Goal: Task Accomplishment & Management: Use online tool/utility

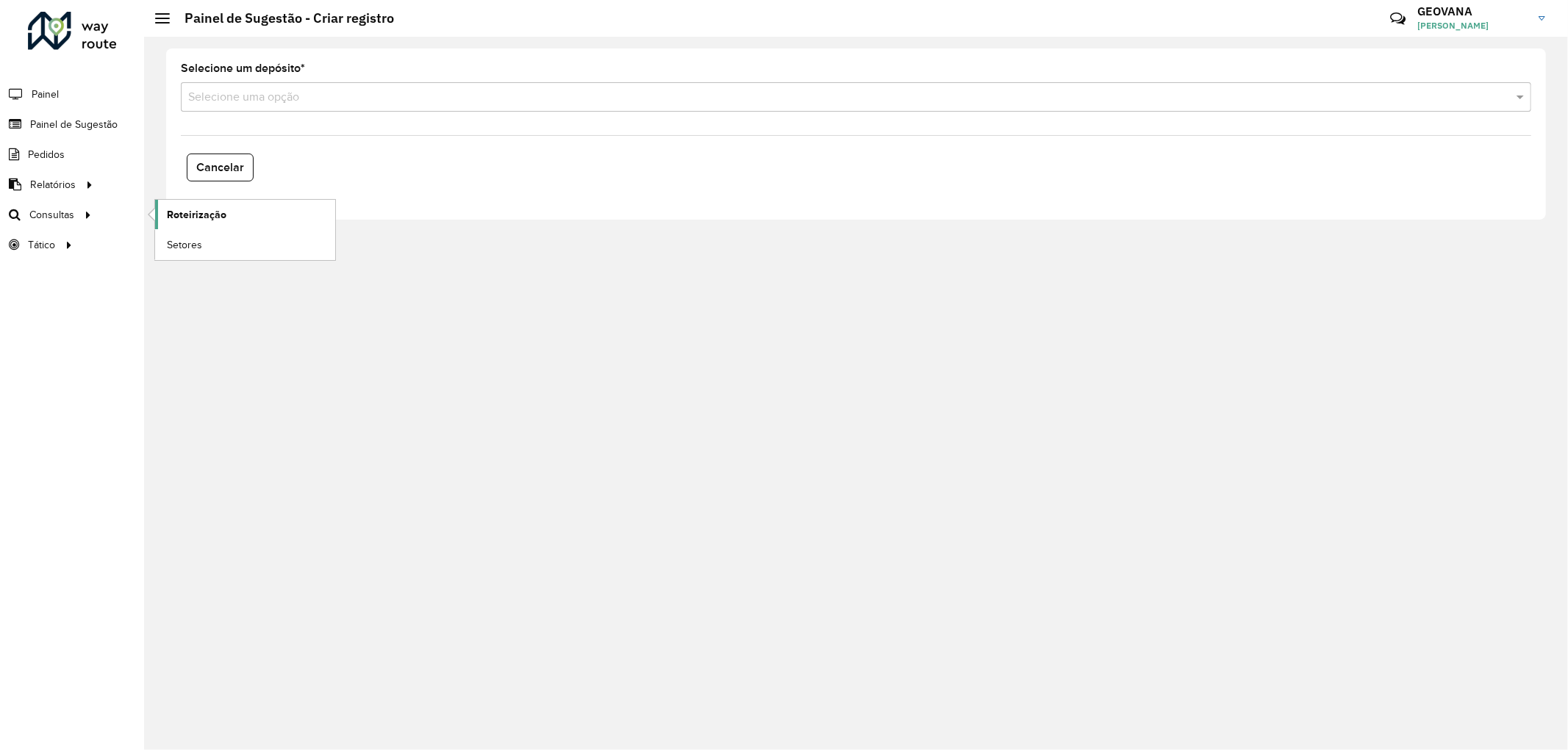
click at [186, 208] on span "Roteirização" at bounding box center [196, 214] width 60 height 16
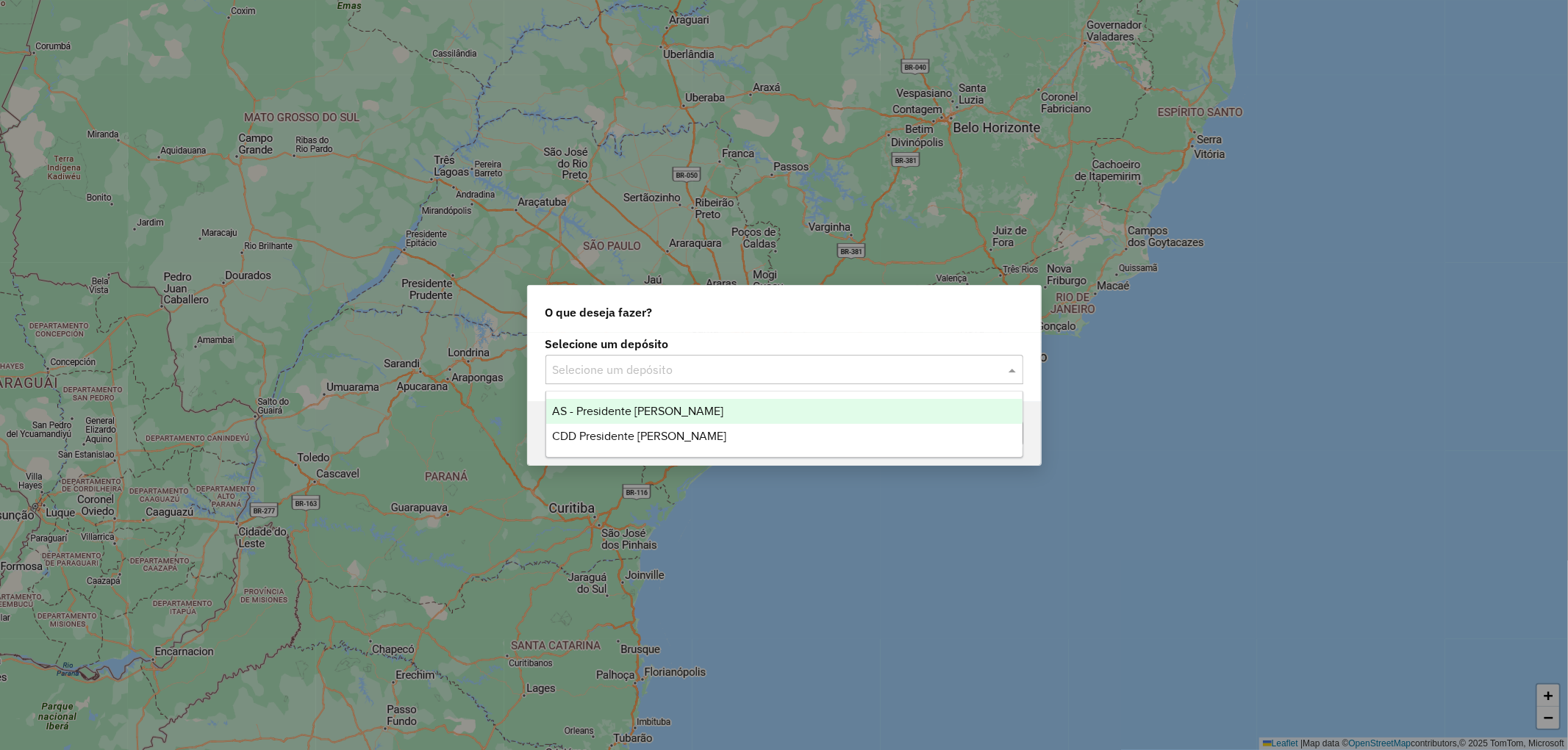
click at [643, 368] on input "text" at bounding box center [770, 369] width 434 height 17
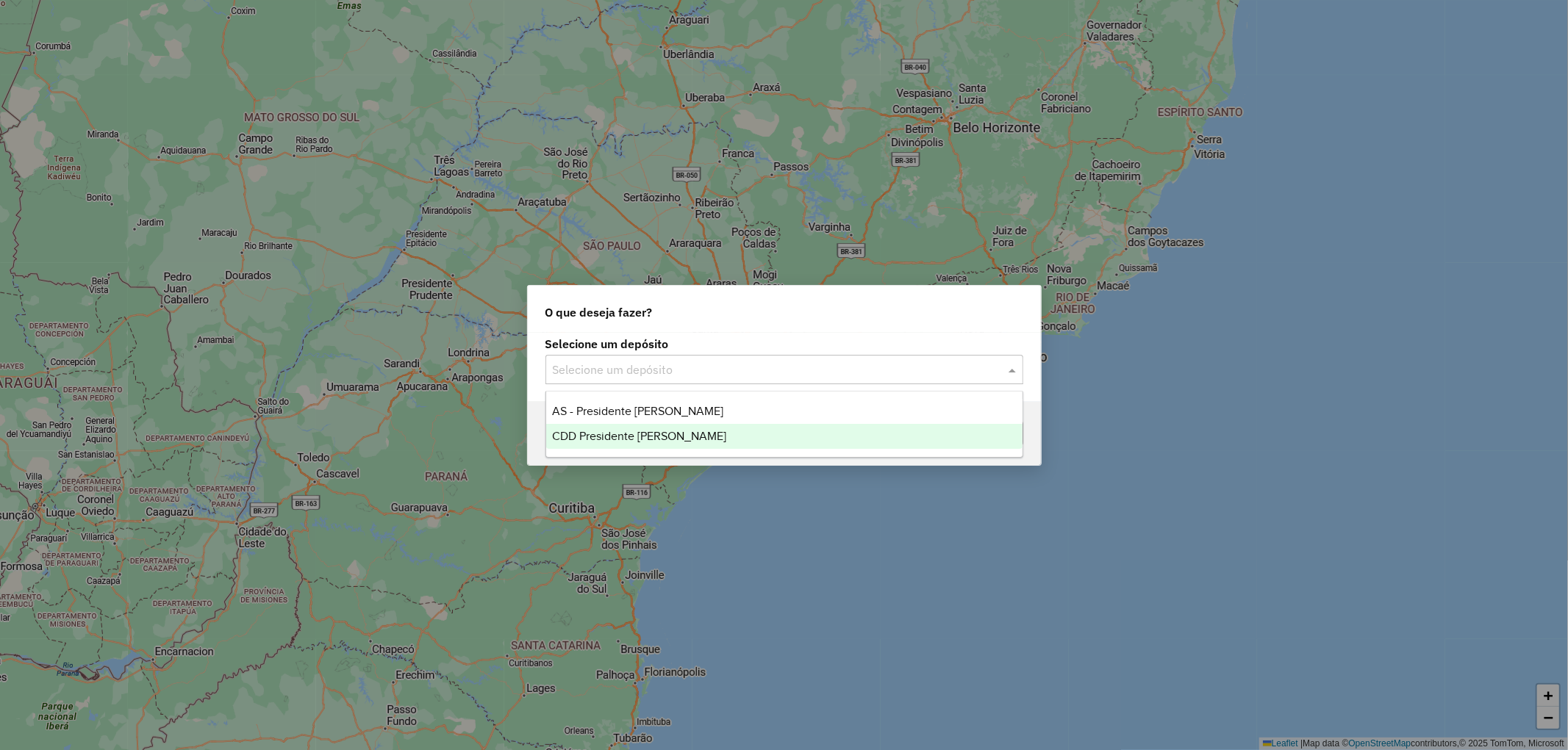
click at [615, 442] on span "CDD Presidente Prudente" at bounding box center [638, 437] width 174 height 13
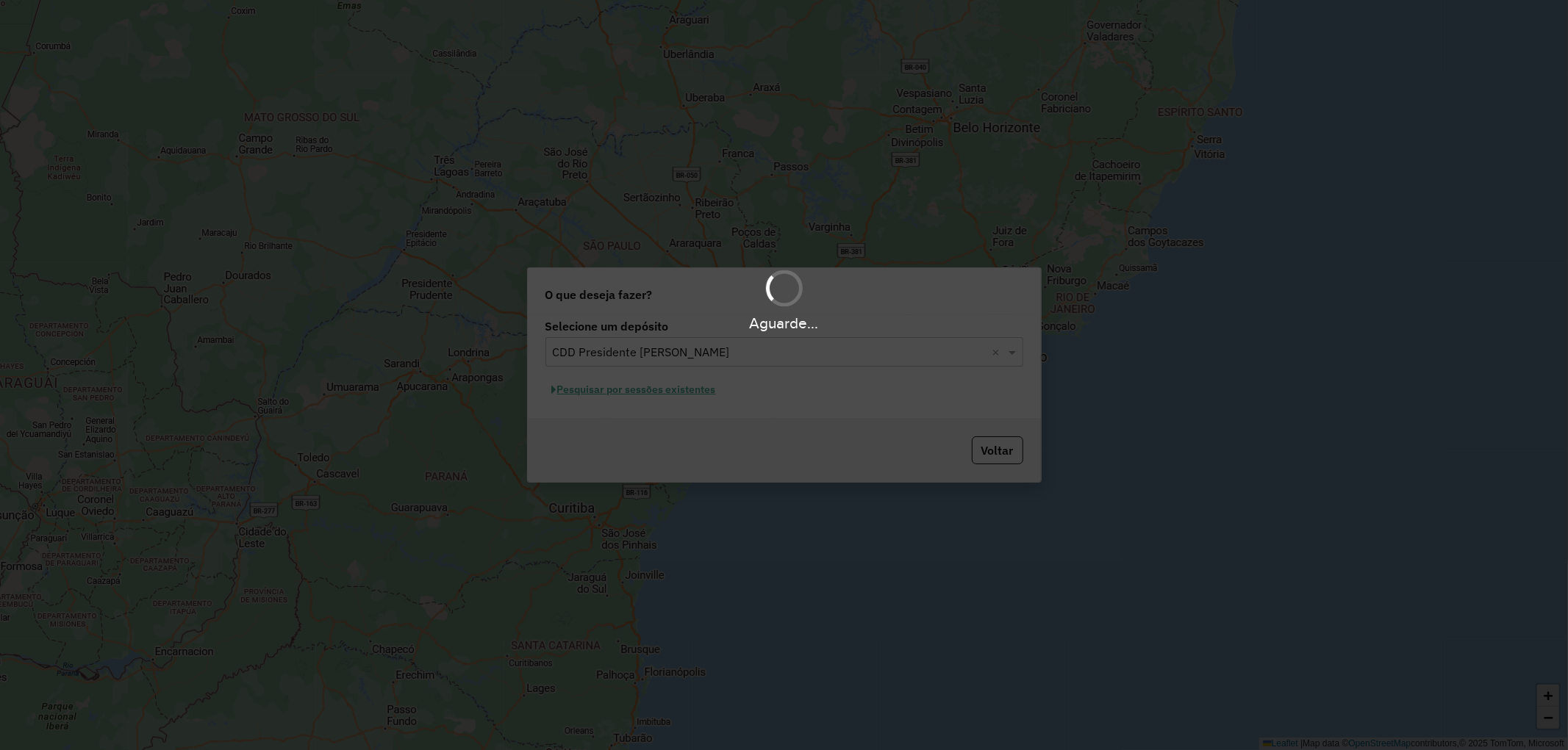
click at [624, 390] on div "Aguarde..." at bounding box center [784, 375] width 1568 height 750
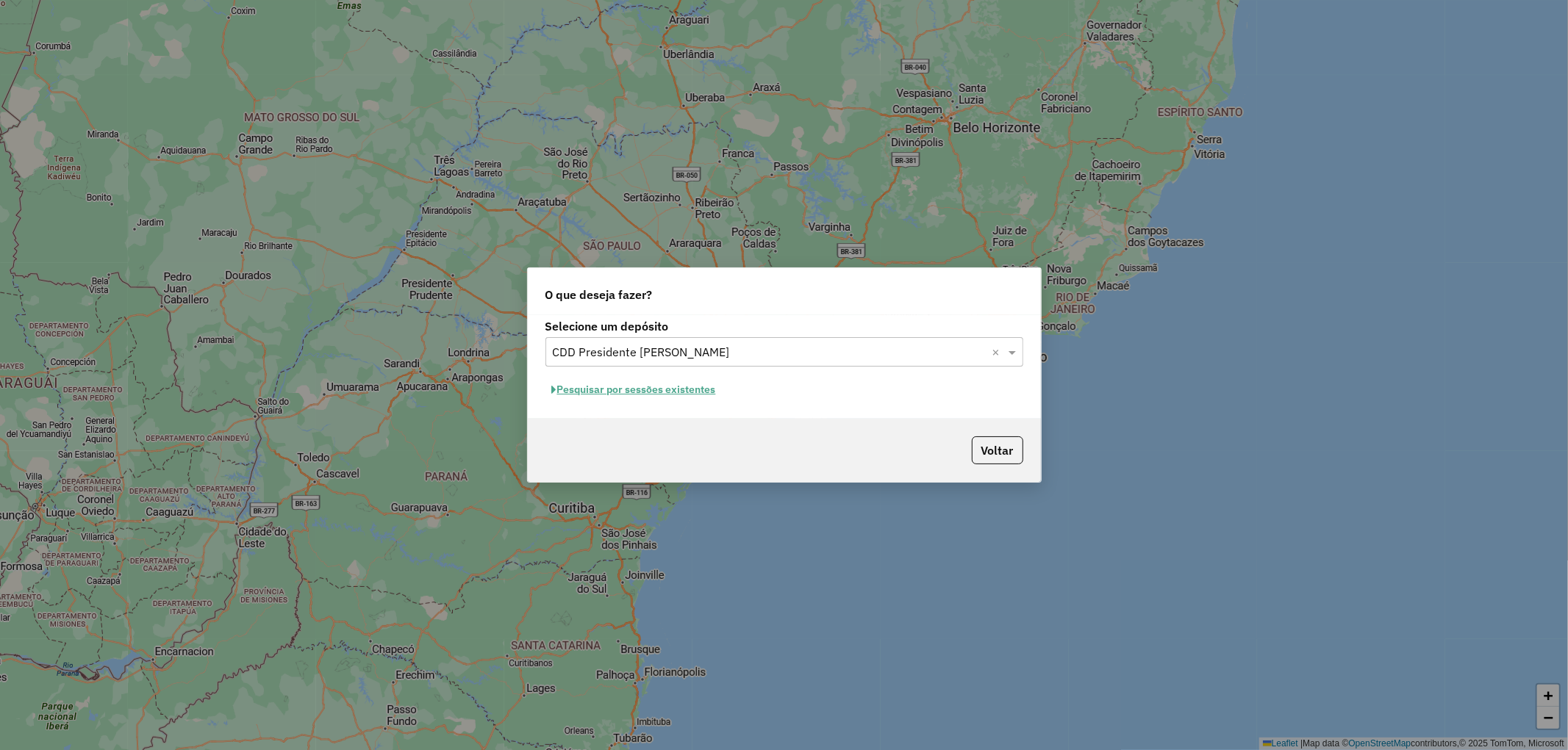
click at [671, 392] on button "Pesquisar por sessões existentes" at bounding box center [634, 390] width 177 height 23
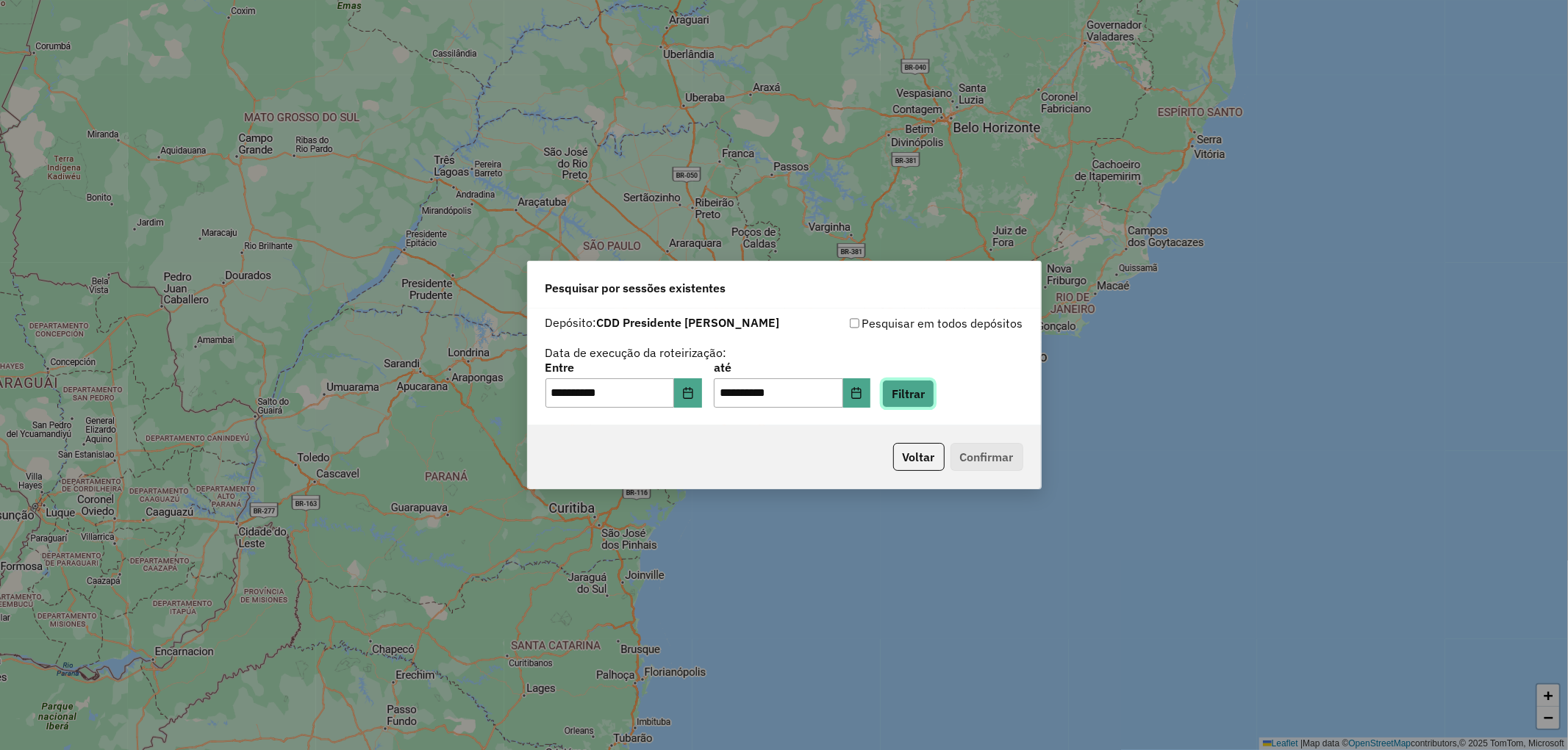
click at [932, 393] on button "Filtrar" at bounding box center [908, 393] width 52 height 28
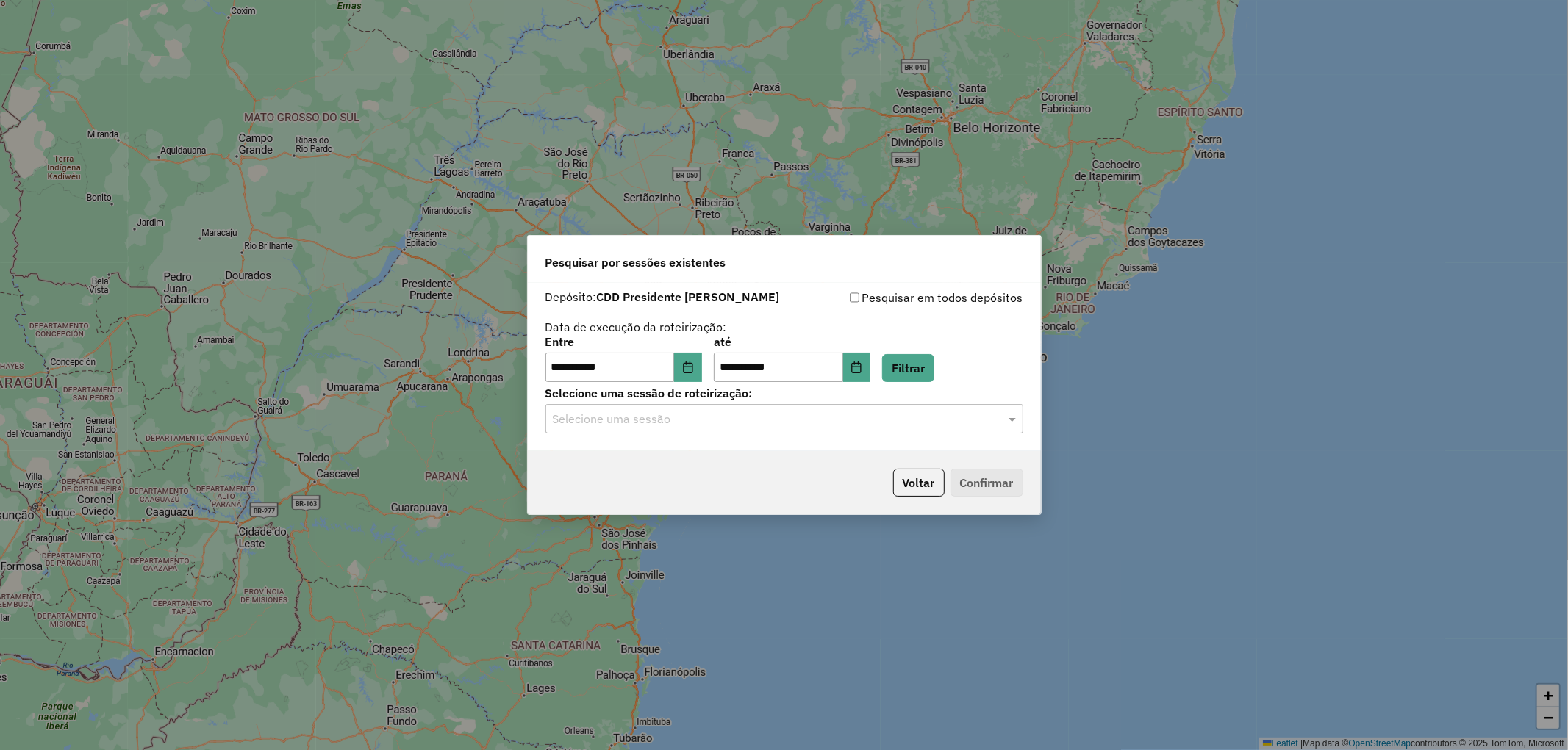
click at [591, 408] on div "Selecione uma sessão" at bounding box center [784, 419] width 478 height 29
click at [613, 465] on span "1230841 - 18/08/2025 16:00" at bounding box center [610, 461] width 117 height 13
click at [965, 489] on button "Confirmar" at bounding box center [987, 483] width 73 height 28
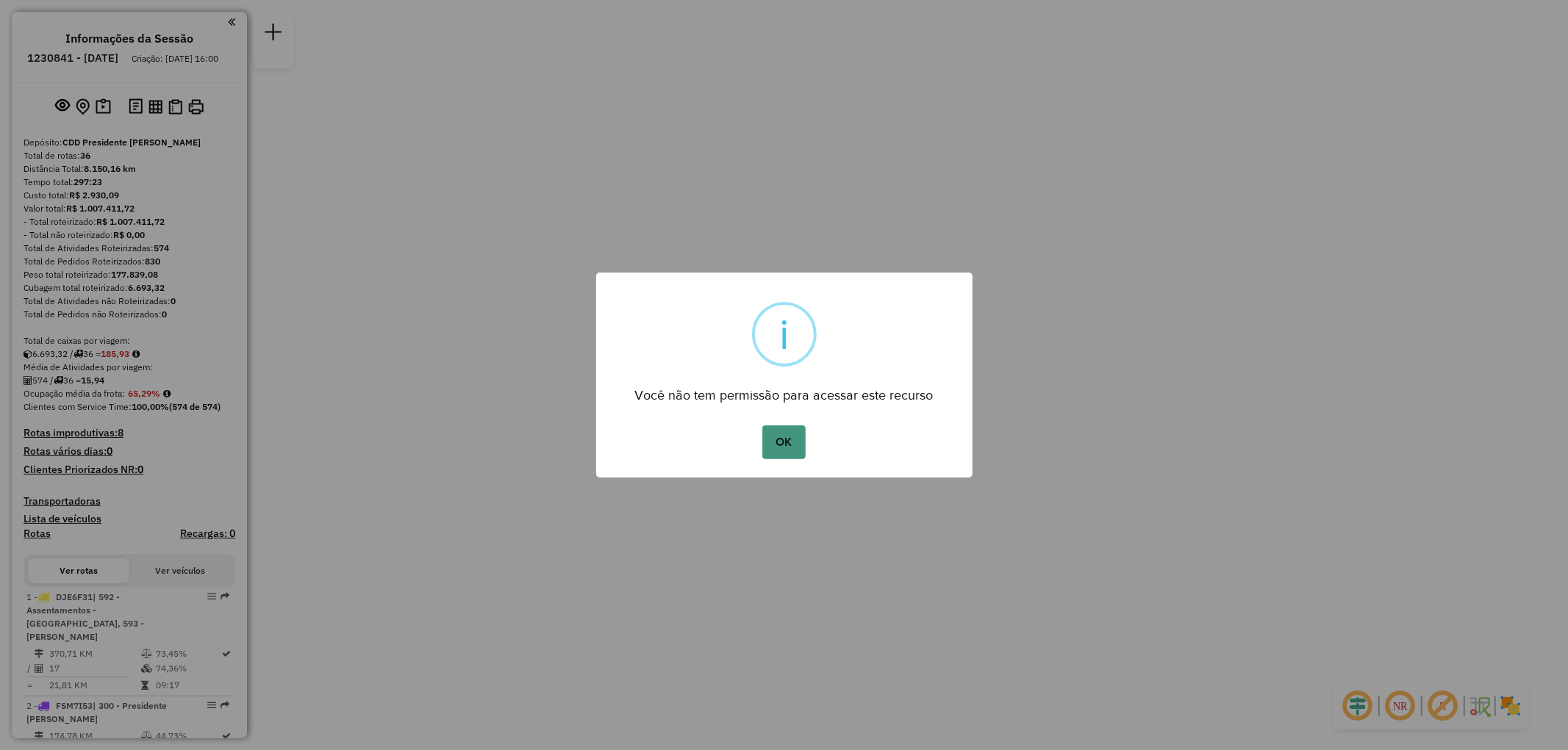
click at [779, 445] on button "OK" at bounding box center [784, 442] width 43 height 34
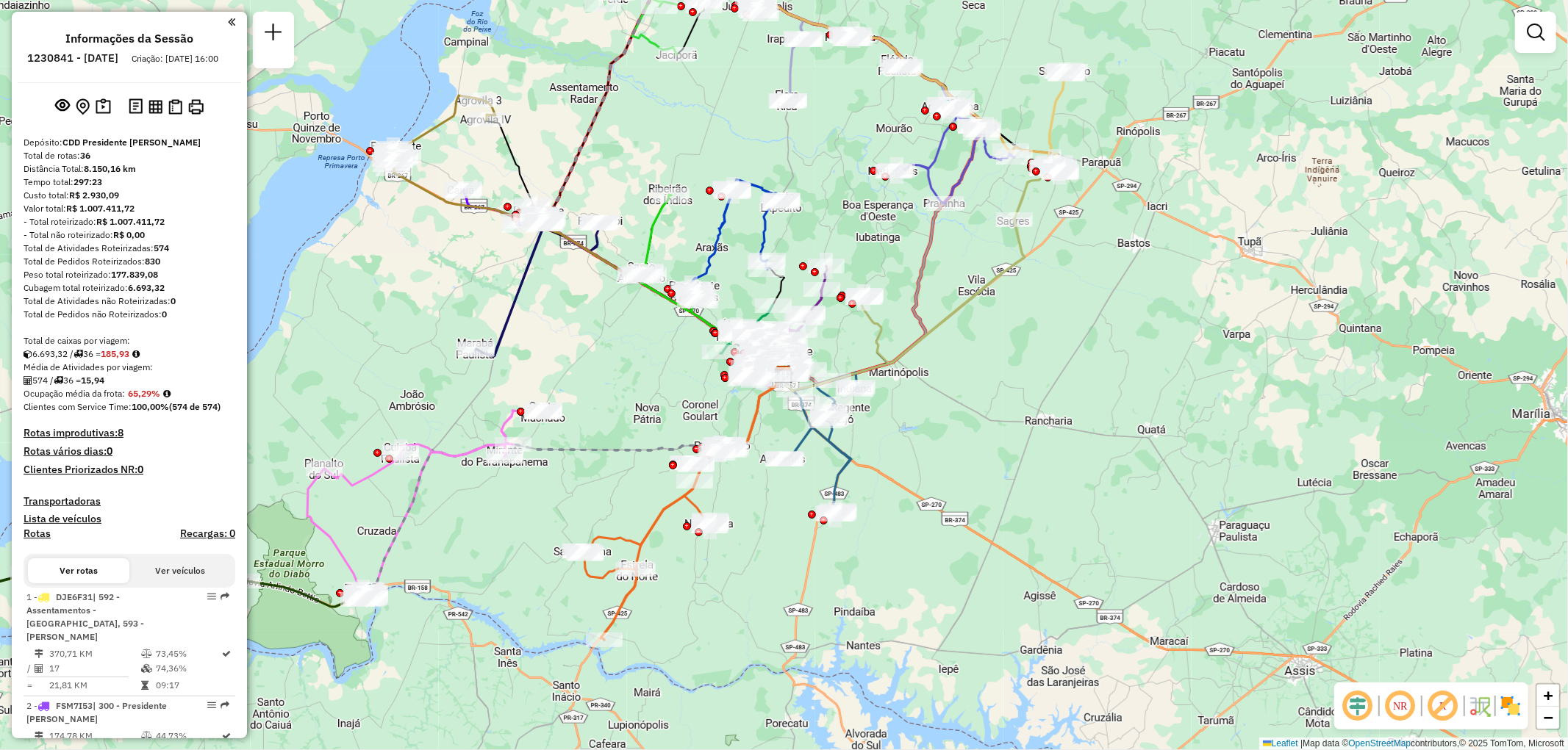
scroll to position [2919, 0]
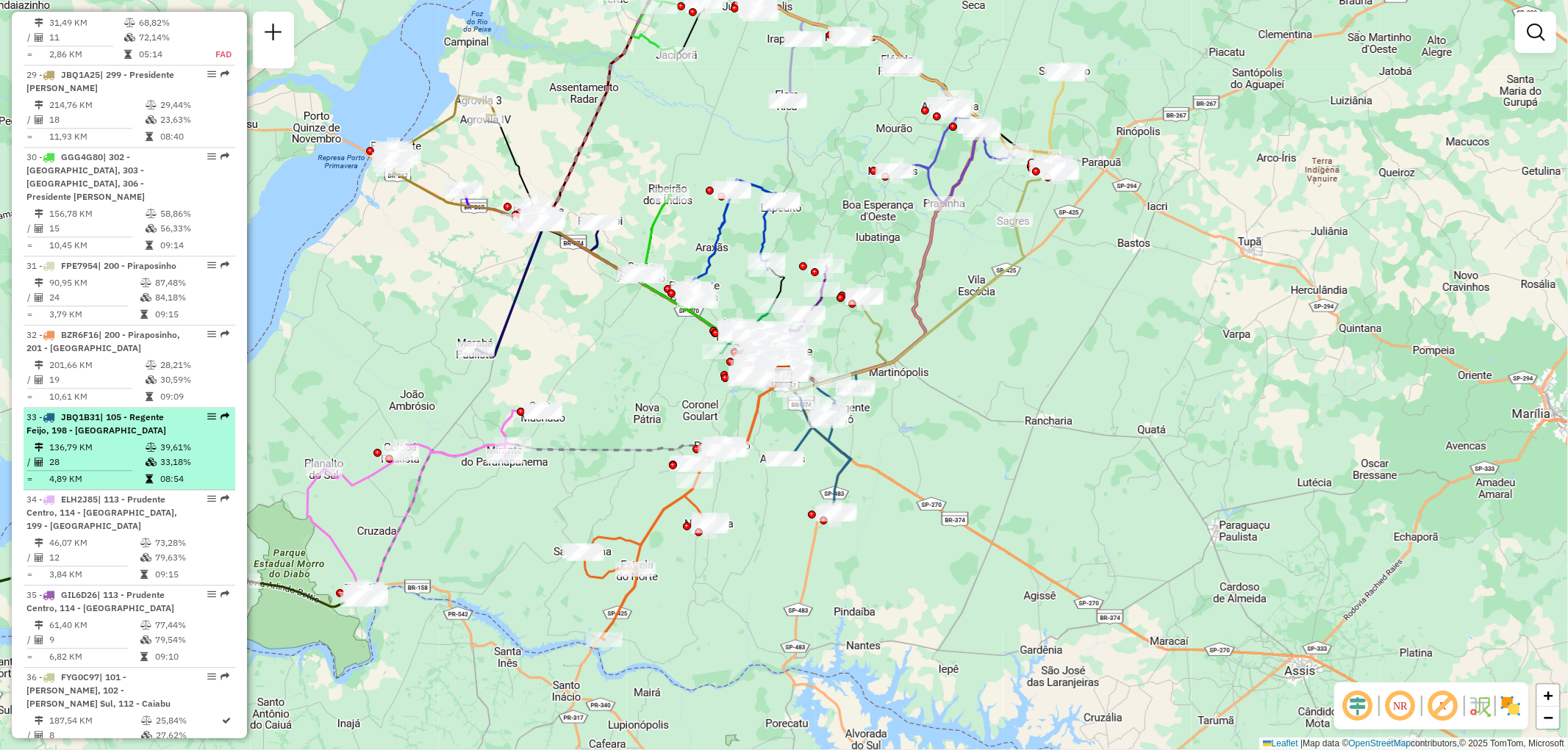
click at [136, 411] on div "33 - JBQ1B31 | 105 - Regente Feijo, 198 - Anhumas" at bounding box center [104, 424] width 155 height 27
select select "**********"
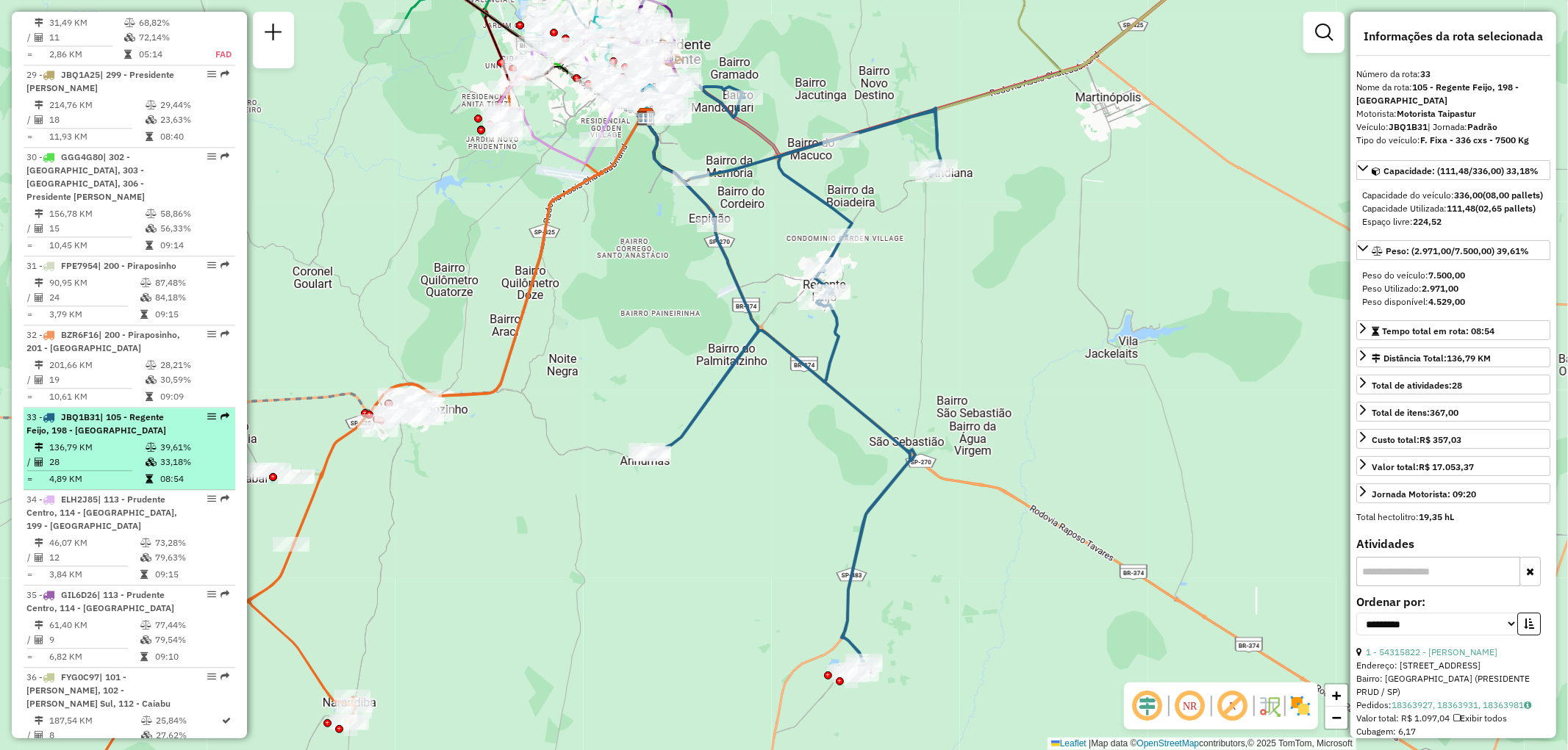
drag, startPoint x: 196, startPoint y: 382, endPoint x: 203, endPoint y: 373, distance: 11.4
click at [199, 412] on div at bounding box center [207, 416] width 44 height 9
click at [207, 412] on em at bounding box center [212, 416] width 9 height 9
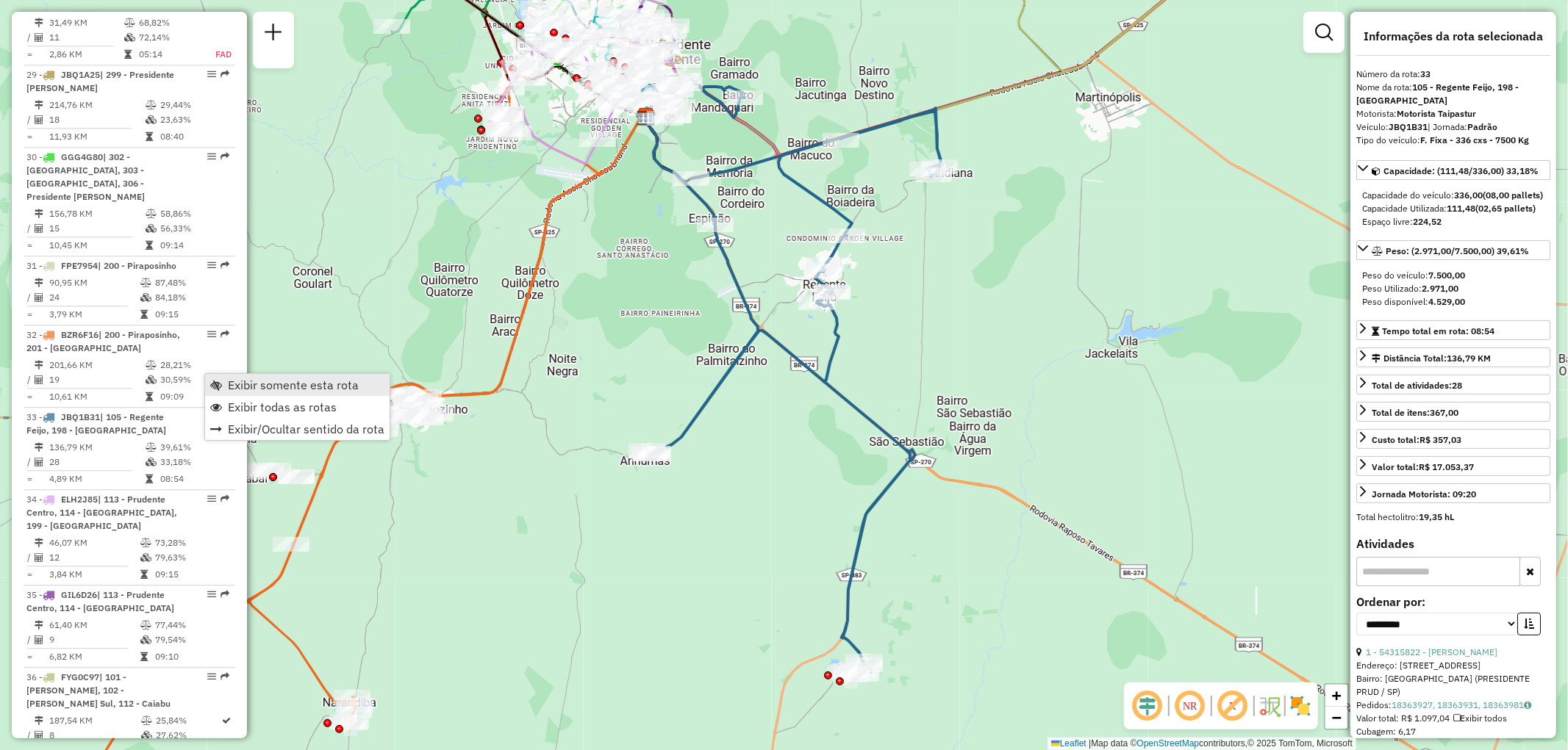
click at [225, 379] on link "Exibir somente esta rota" at bounding box center [297, 385] width 185 height 22
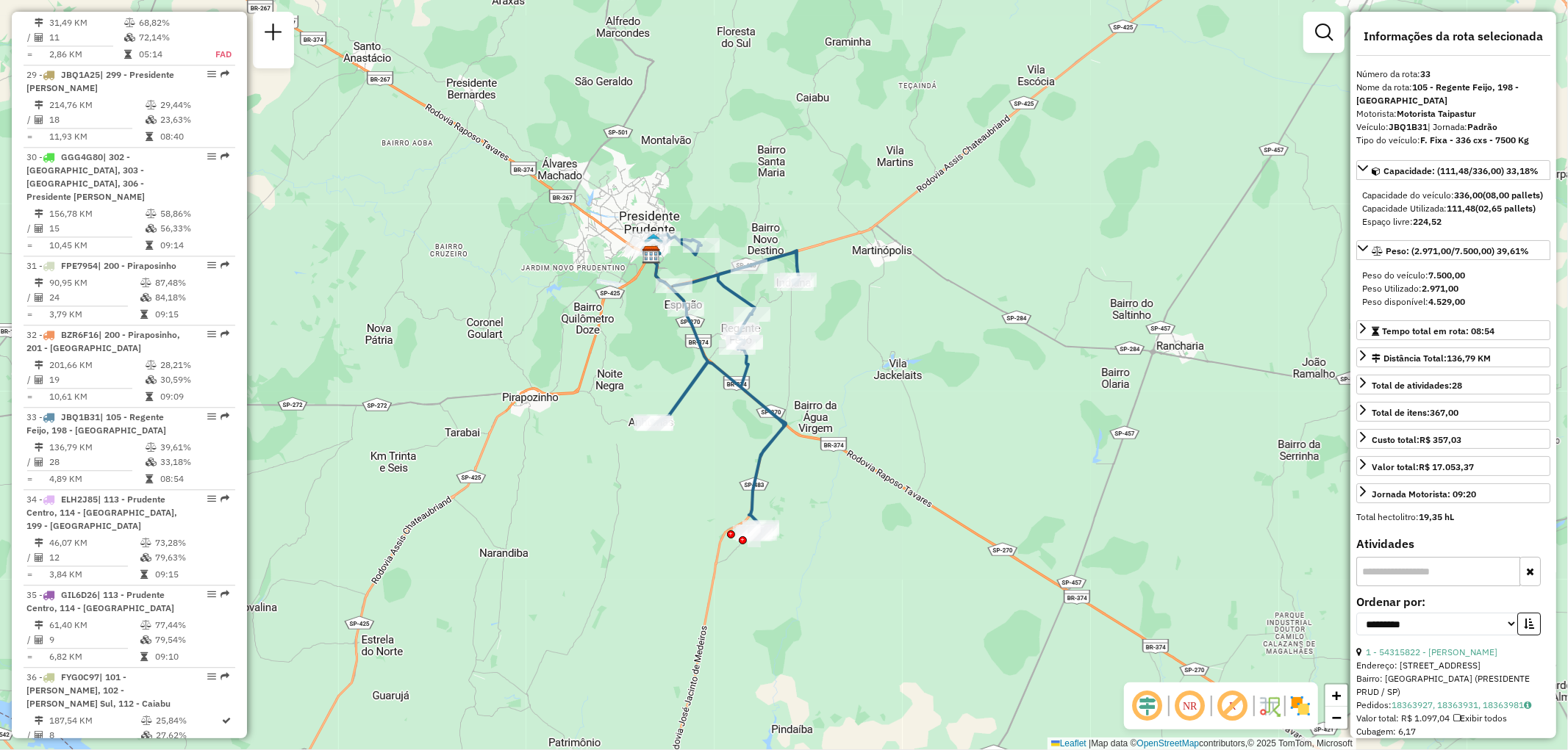
drag, startPoint x: 930, startPoint y: 435, endPoint x: 869, endPoint y: 401, distance: 69.8
click at [870, 401] on div "Janela de atendimento Grade de atendimento Capacidade Transportadoras Veículos …" at bounding box center [784, 375] width 1568 height 750
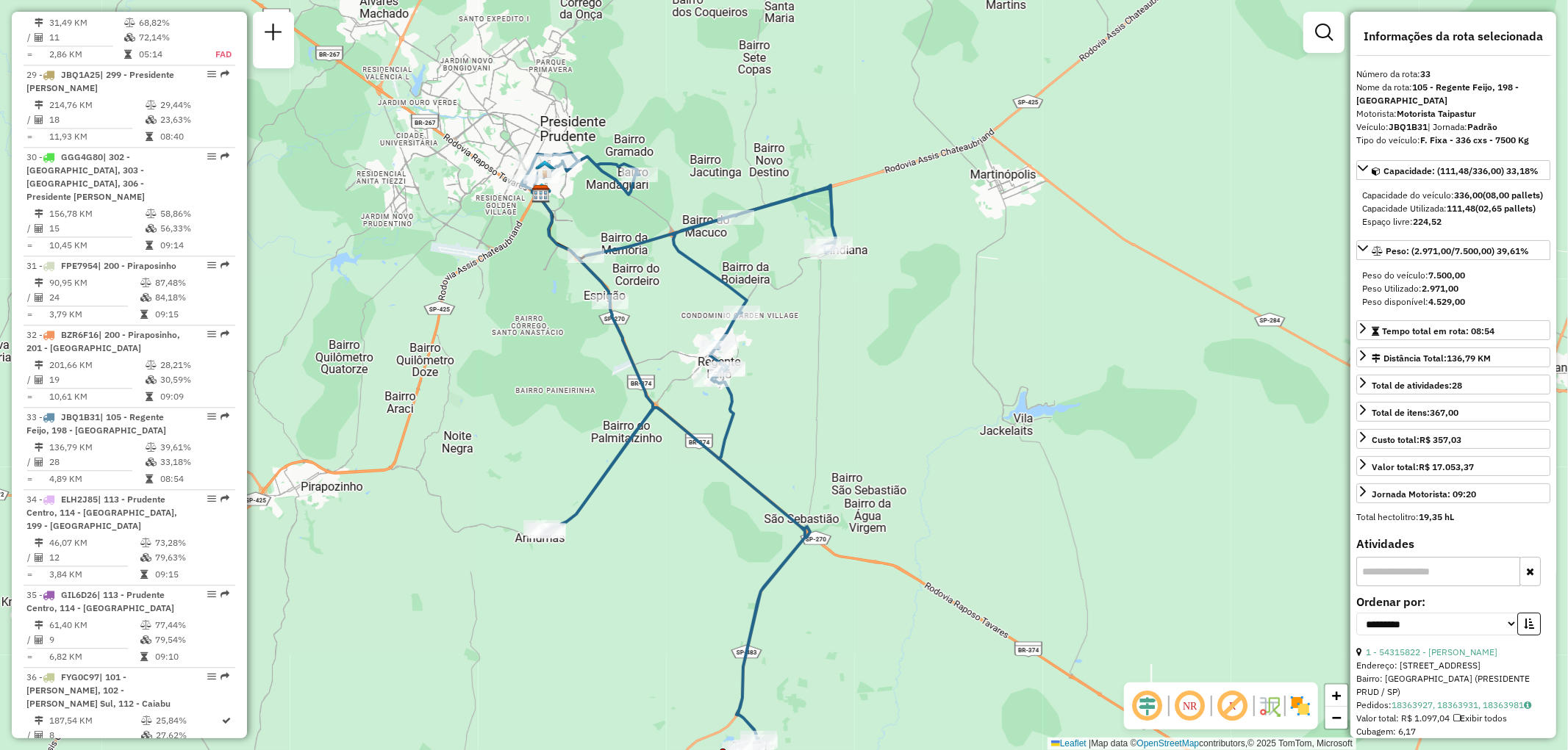
drag, startPoint x: 700, startPoint y: 420, endPoint x: 662, endPoint y: 565, distance: 149.9
click at [662, 565] on div "Janela de atendimento Grade de atendimento Capacidade Transportadoras Veículos …" at bounding box center [784, 375] width 1568 height 750
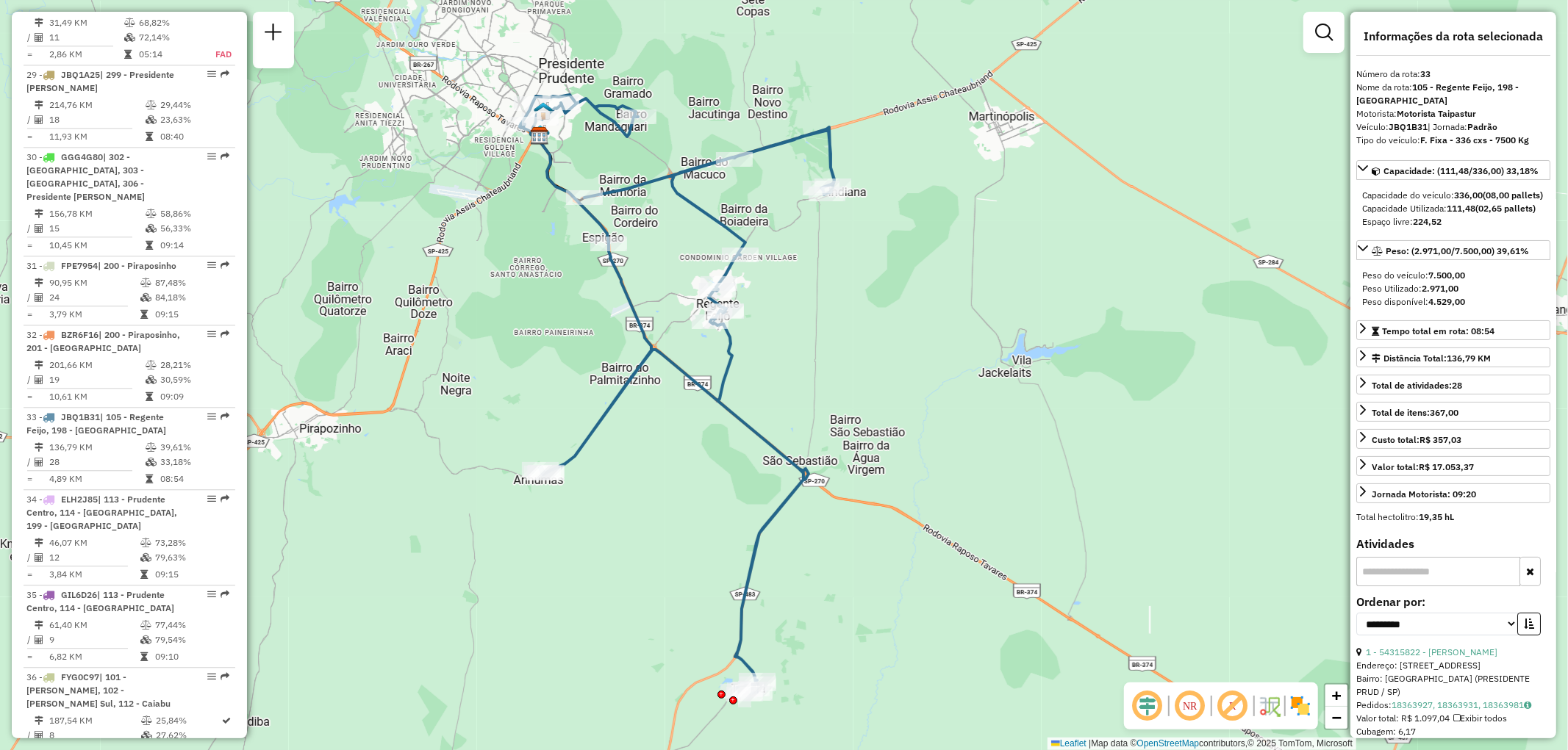
drag, startPoint x: 667, startPoint y: 565, endPoint x: 665, endPoint y: 507, distance: 58.0
click at [665, 507] on div "Janela de atendimento Grade de atendimento Capacidade Transportadoras Veículos …" at bounding box center [784, 375] width 1568 height 750
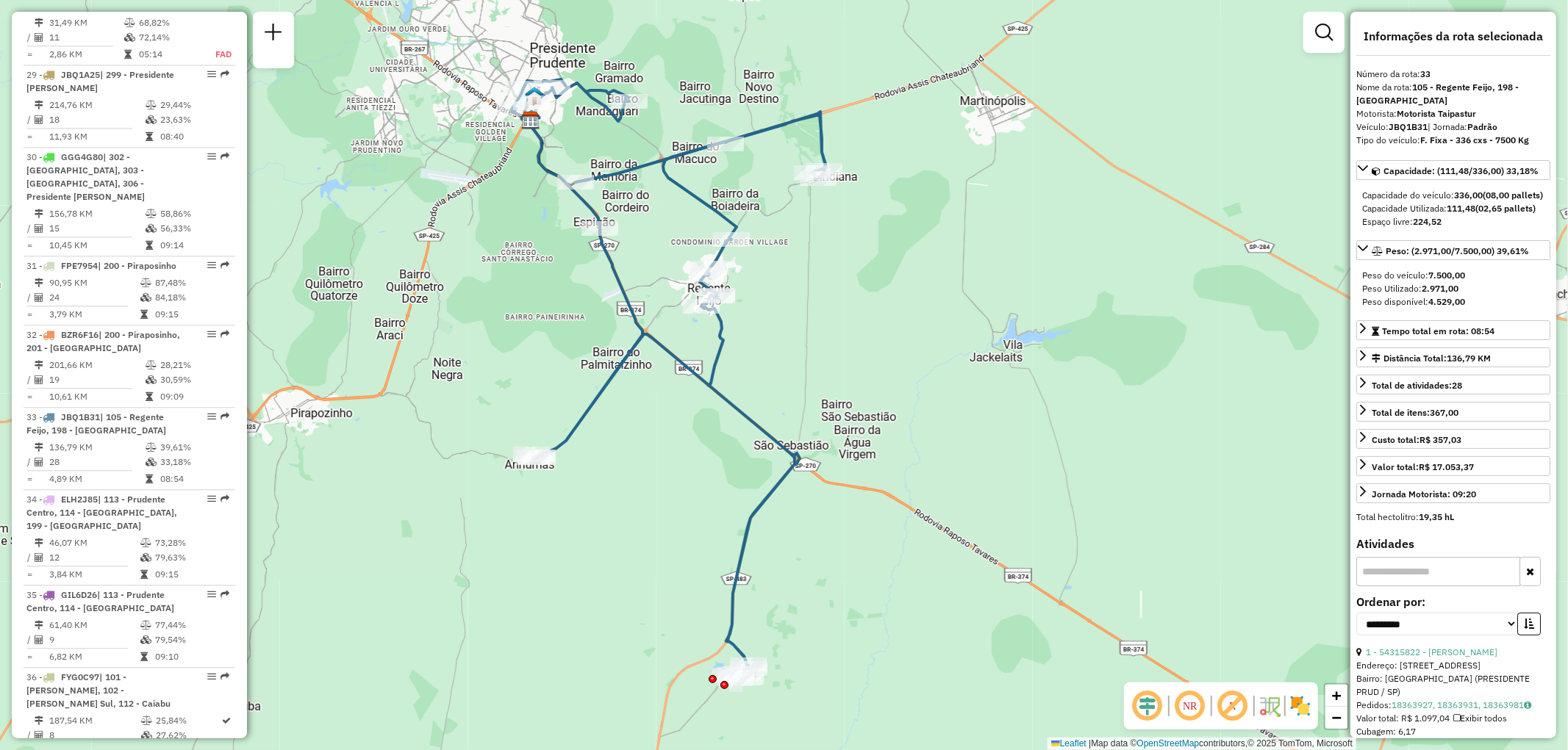
drag, startPoint x: 657, startPoint y: 554, endPoint x: 647, endPoint y: 539, distance: 18.0
click at [647, 539] on div "Janela de atendimento Grade de atendimento Capacidade Transportadoras Veículos …" at bounding box center [784, 375] width 1568 height 750
